Goal: Find specific page/section: Find specific page/section

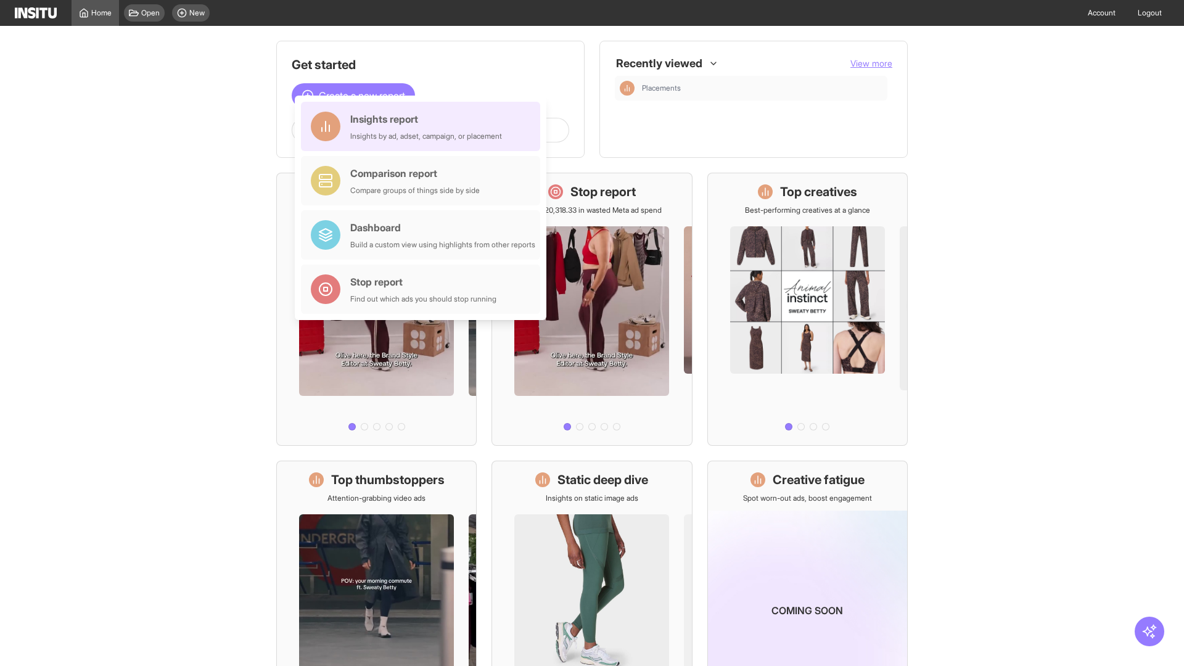
click at [424, 126] on div "Insights report Insights by ad, adset, campaign, or placement" at bounding box center [426, 127] width 152 height 30
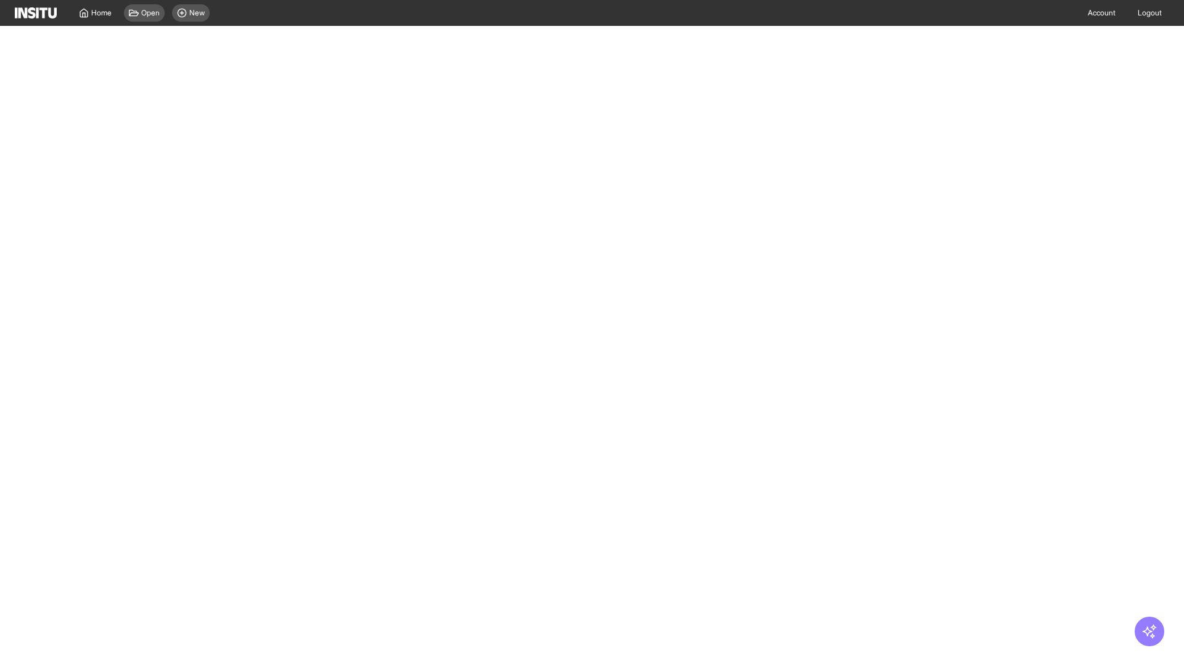
select select "**"
